Goal: Book appointment/travel/reservation

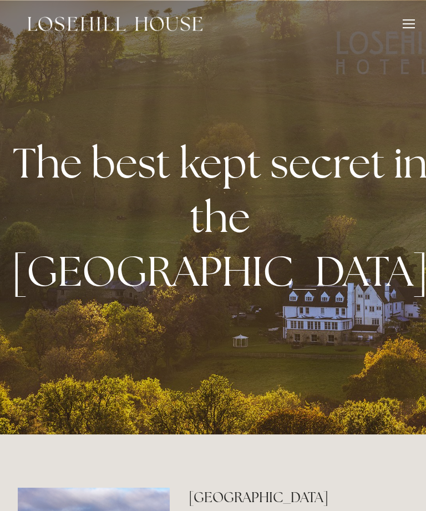
click at [406, 23] on div at bounding box center [409, 25] width 12 height 12
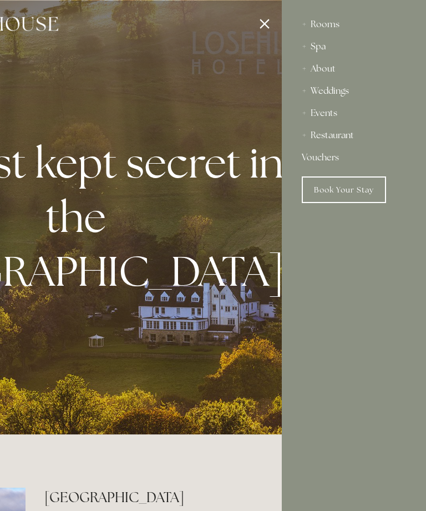
click at [325, 19] on div "Rooms" at bounding box center [354, 24] width 104 height 22
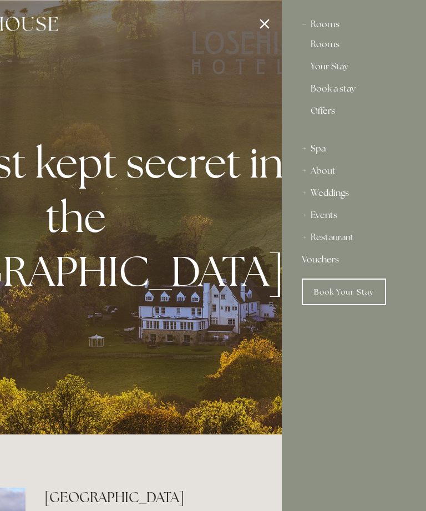
click at [334, 66] on link "Your Stay" at bounding box center [354, 68] width 87 height 13
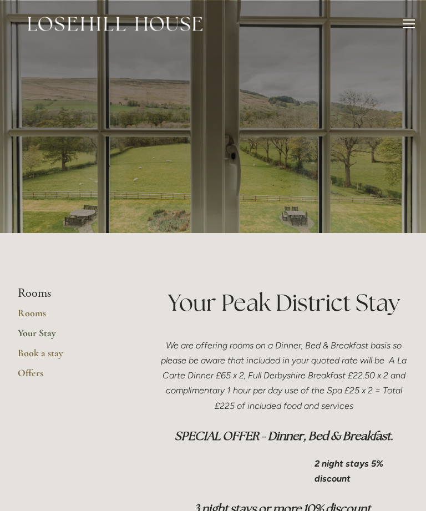
click at [410, 24] on div at bounding box center [409, 23] width 12 height 1
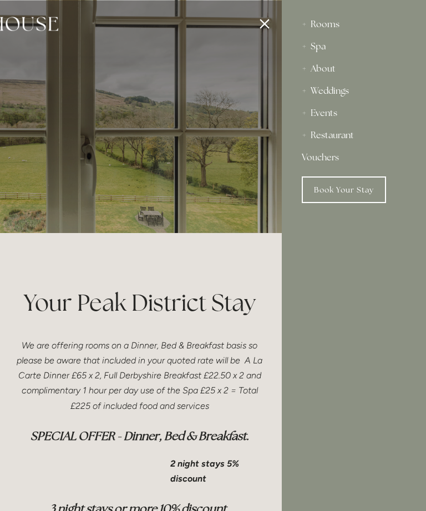
click at [325, 23] on div "Rooms" at bounding box center [354, 24] width 104 height 22
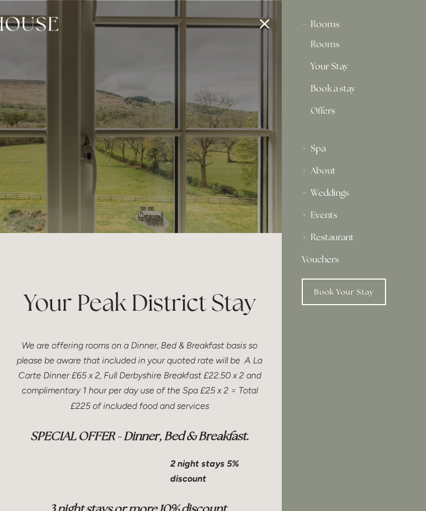
click at [340, 298] on link "Book Your Stay" at bounding box center [344, 292] width 84 height 27
